Goal: Use online tool/utility

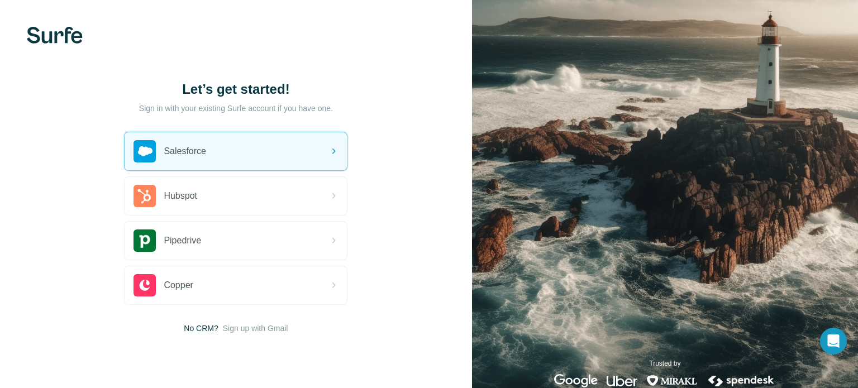
click at [240, 145] on div "Salesforce" at bounding box center [236, 151] width 222 height 38
click at [248, 154] on div "Salesforce" at bounding box center [236, 151] width 222 height 38
click at [259, 160] on div "Salesforce" at bounding box center [236, 151] width 222 height 38
